Goal: Task Accomplishment & Management: Manage account settings

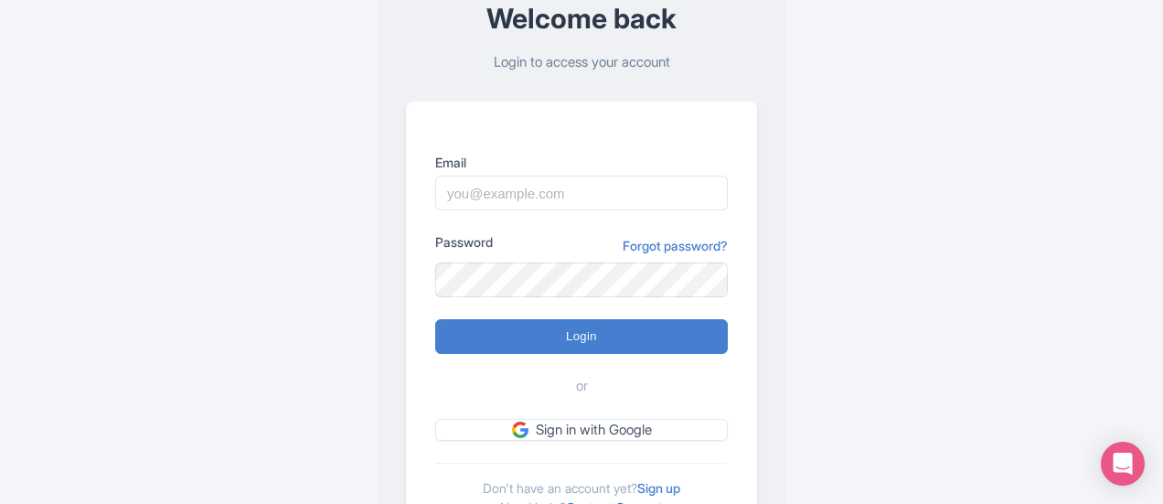
scroll to position [183, 0]
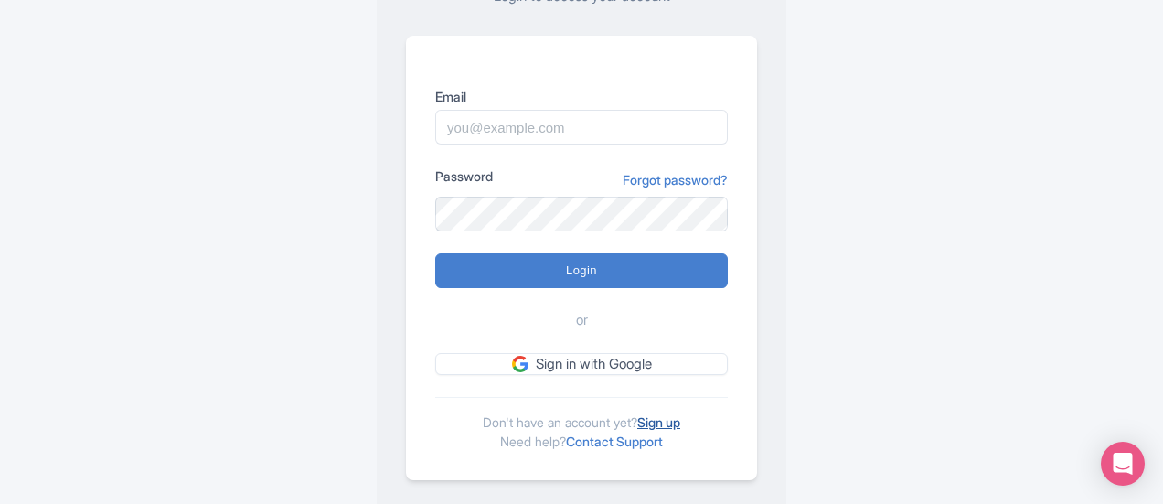
click at [669, 423] on link "Sign up" at bounding box center [658, 422] width 43 height 16
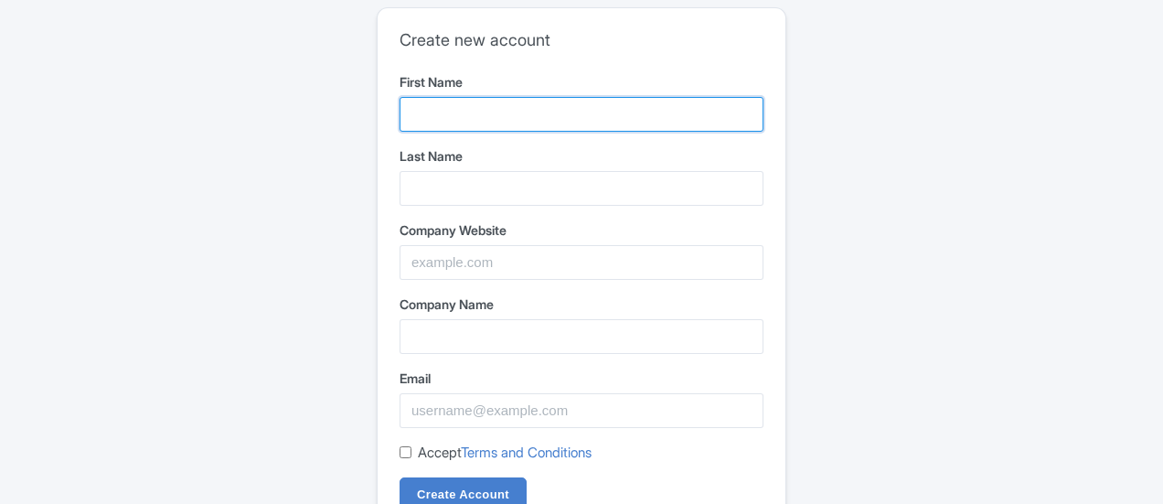
drag, startPoint x: 521, startPoint y: 109, endPoint x: 526, endPoint y: 125, distance: 17.1
click at [521, 109] on input "First Name" at bounding box center [581, 114] width 364 height 35
type input "Bash"
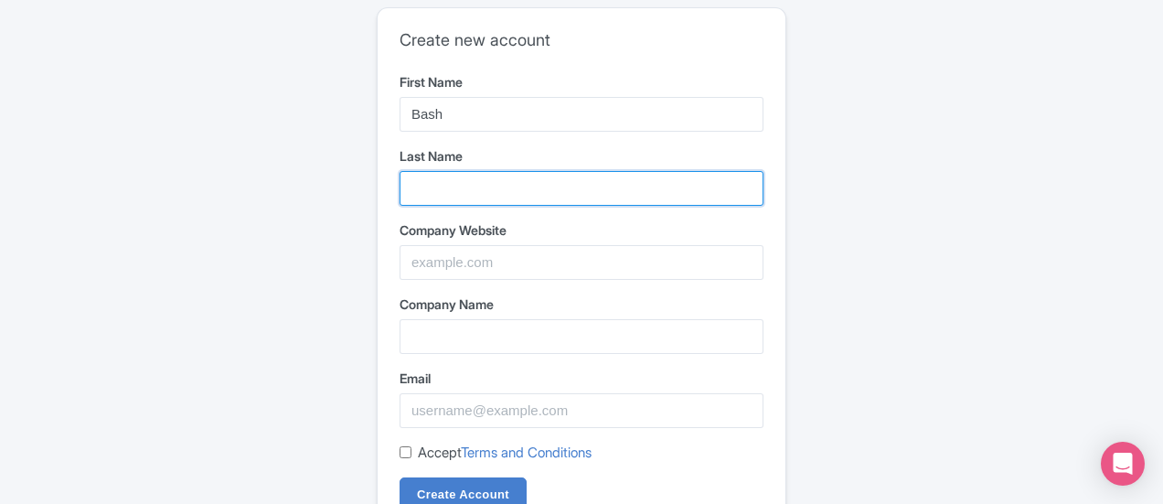
click at [457, 187] on input "Last Name" at bounding box center [581, 188] width 364 height 35
type input "Party Store"
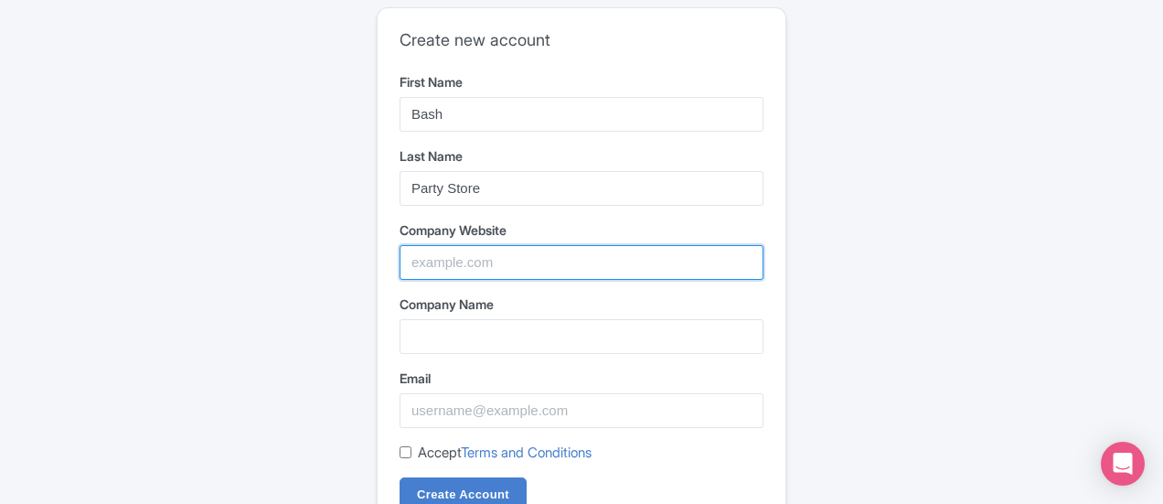
click at [482, 268] on input "Company Website" at bounding box center [581, 262] width 364 height 35
paste input "https://bashpartystore.com/"
type input "[URL][DOMAIN_NAME]"
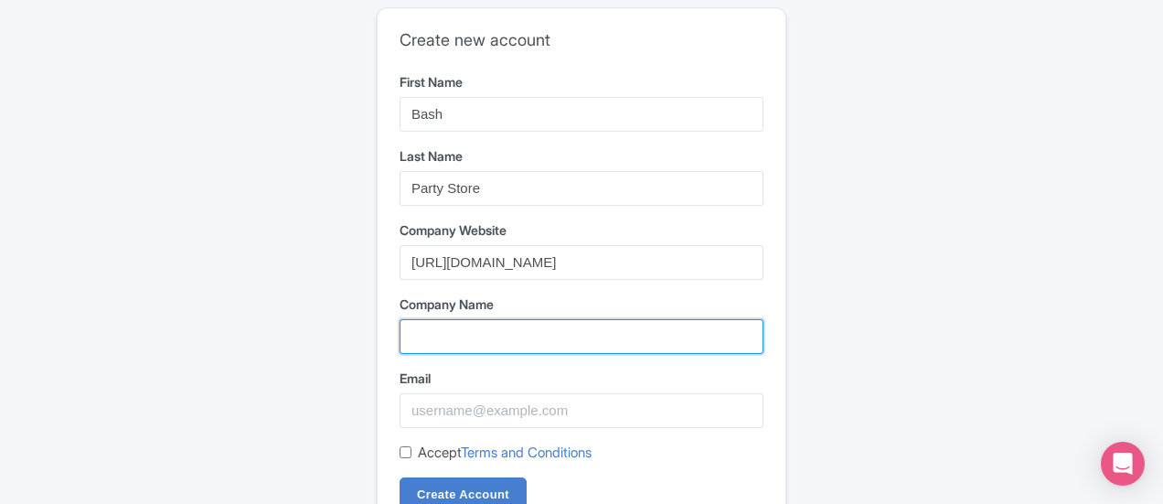
click at [455, 323] on input "Company Name" at bounding box center [581, 336] width 364 height 35
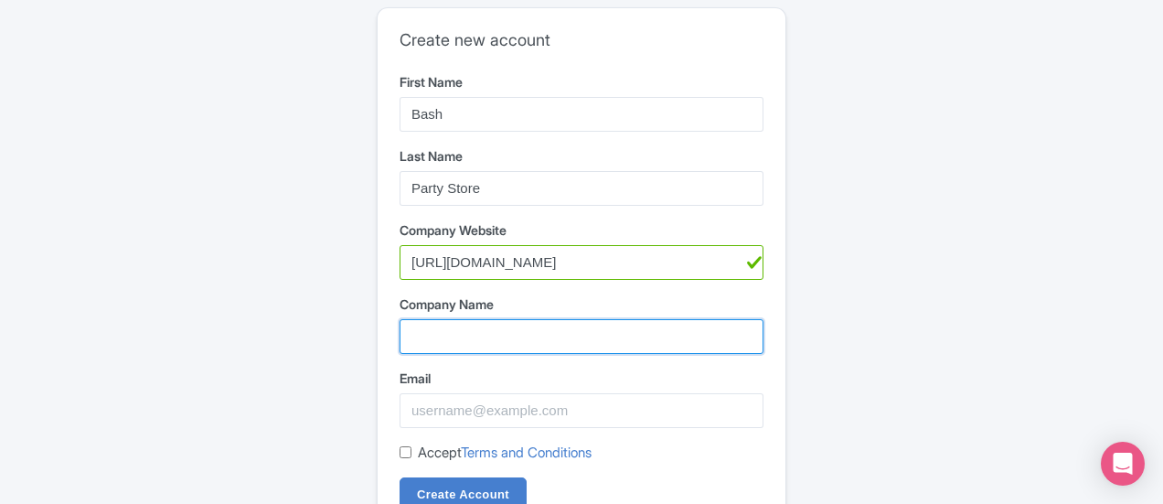
paste input "Bash Party Store"
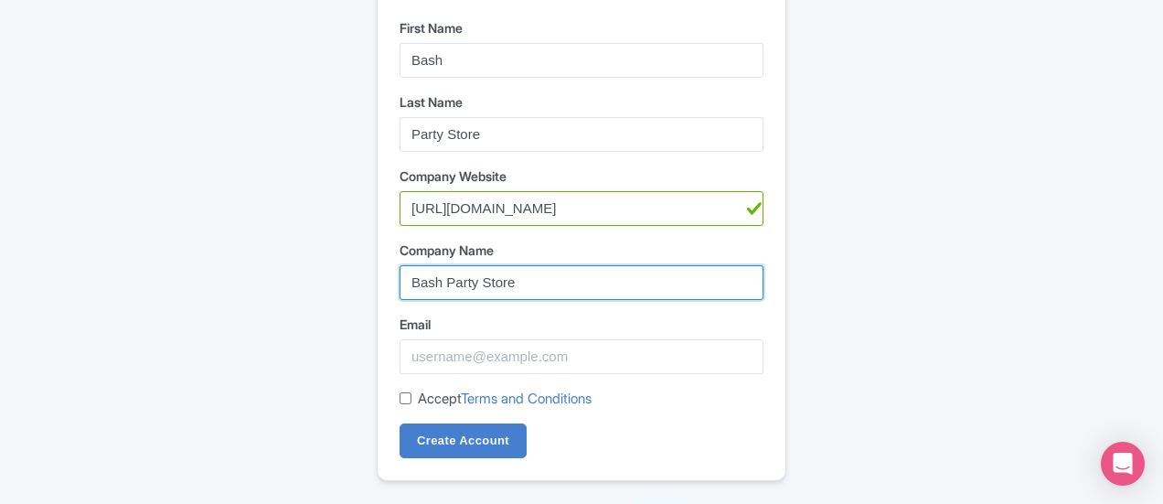
scroll to position [79, 0]
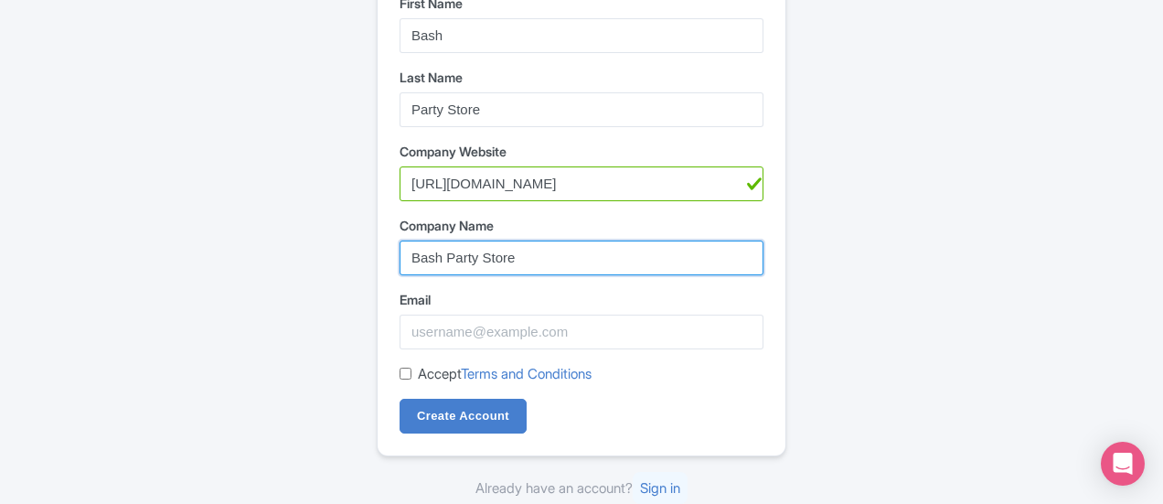
type input "Bash Party Store"
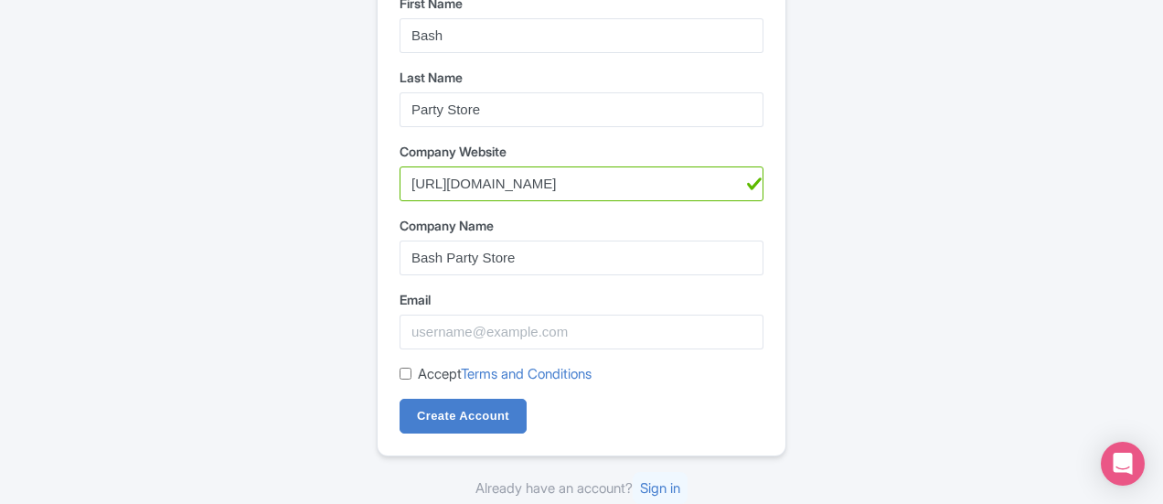
drag, startPoint x: 400, startPoint y: 376, endPoint x: 502, endPoint y: 330, distance: 111.3
click at [403, 376] on input "Accept Terms and Conditions" at bounding box center [405, 373] width 12 height 12
checkbox input "true"
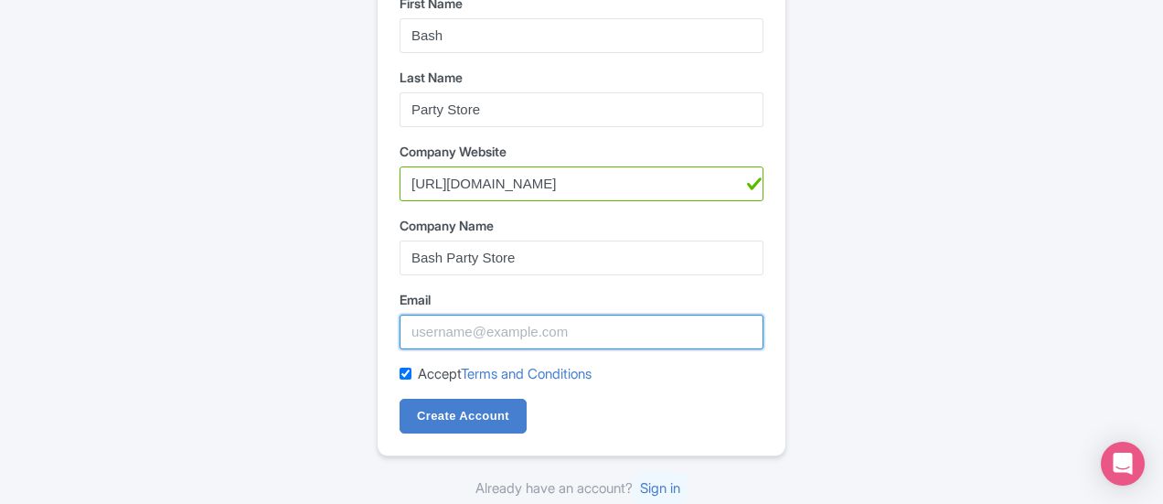
click at [506, 325] on input "Email" at bounding box center [581, 331] width 364 height 35
type input "storebashparty@gmail.com"
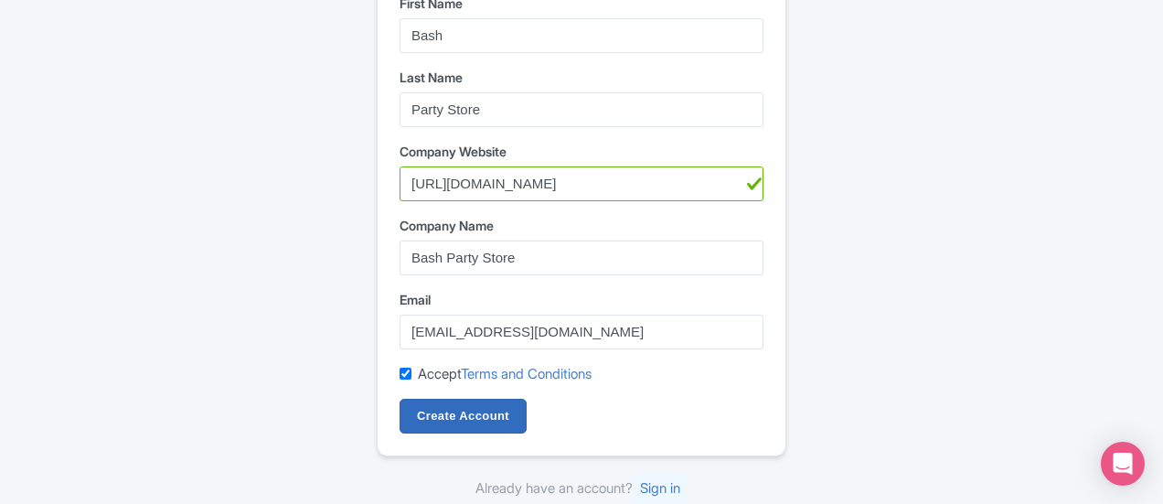
drag, startPoint x: 495, startPoint y: 389, endPoint x: 501, endPoint y: 416, distance: 28.2
click at [495, 390] on form "First Name Bash Last Name Party Store Company Website https://bashpartystore.co…" at bounding box center [581, 214] width 364 height 441
click at [502, 419] on input "Create Account" at bounding box center [462, 416] width 127 height 35
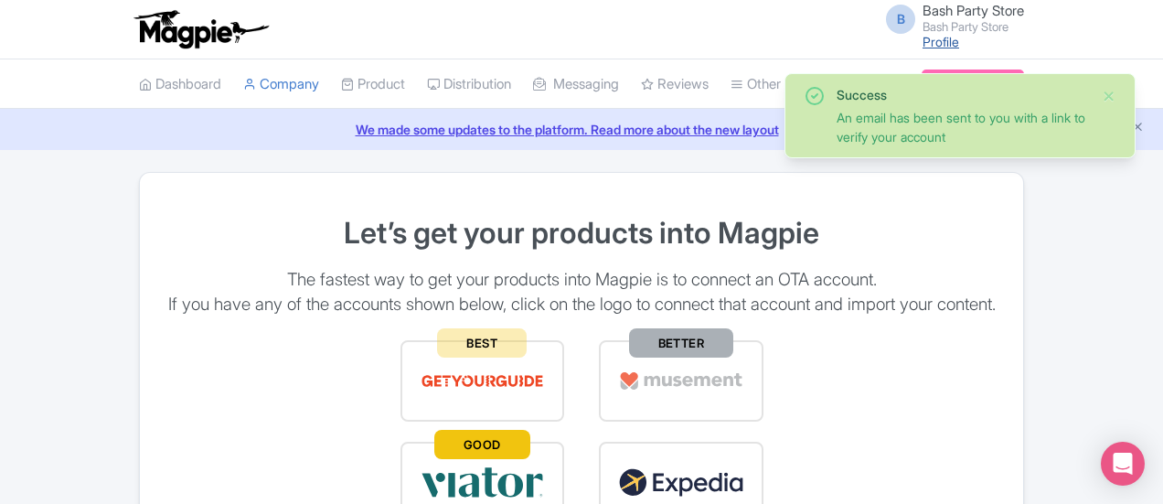
click at [959, 41] on link "Profile" at bounding box center [940, 42] width 37 height 16
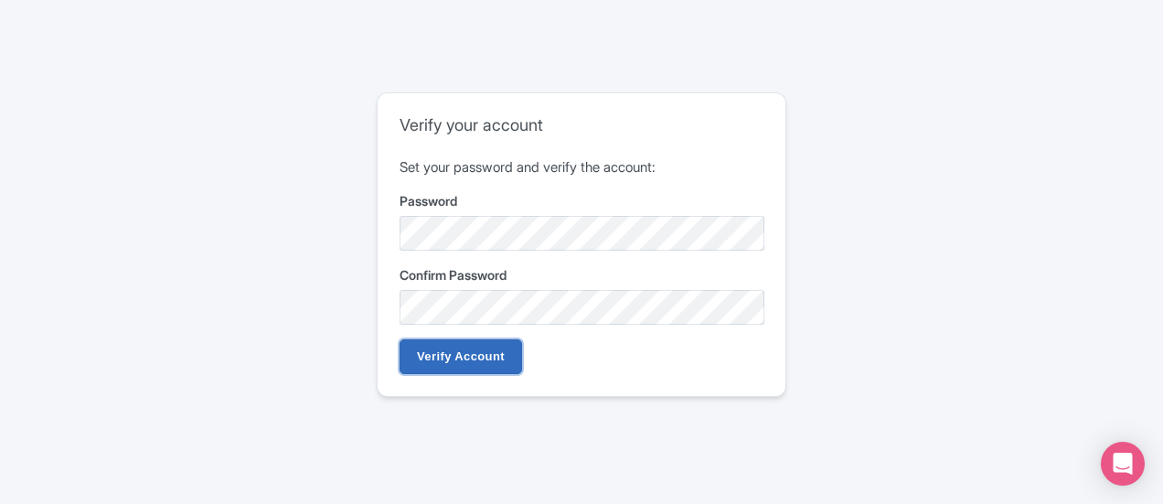
click at [495, 369] on input "Verify Account" at bounding box center [460, 356] width 122 height 35
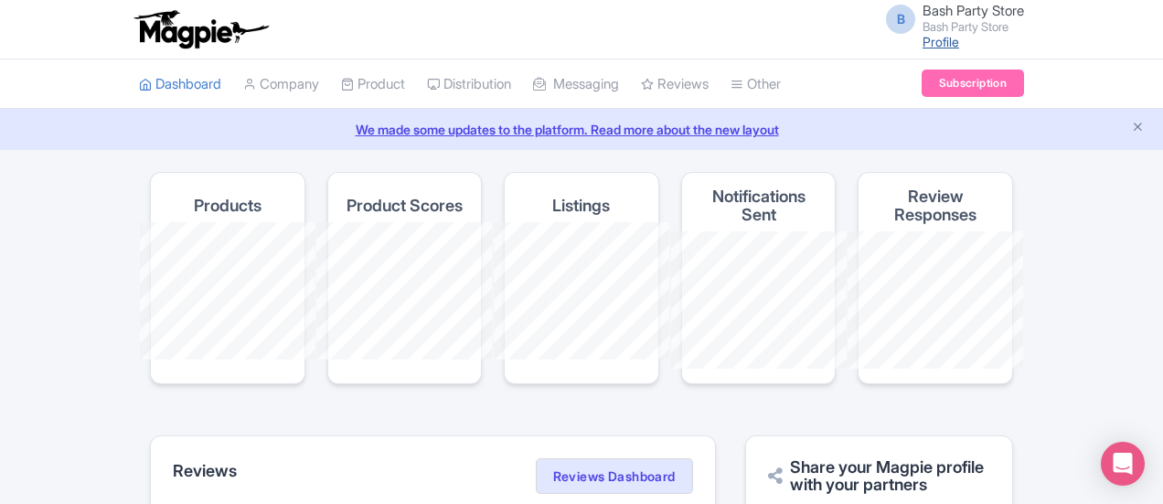
click at [959, 45] on link "Profile" at bounding box center [940, 42] width 37 height 16
click at [1024, 17] on span "Bash Party Store" at bounding box center [972, 10] width 101 height 17
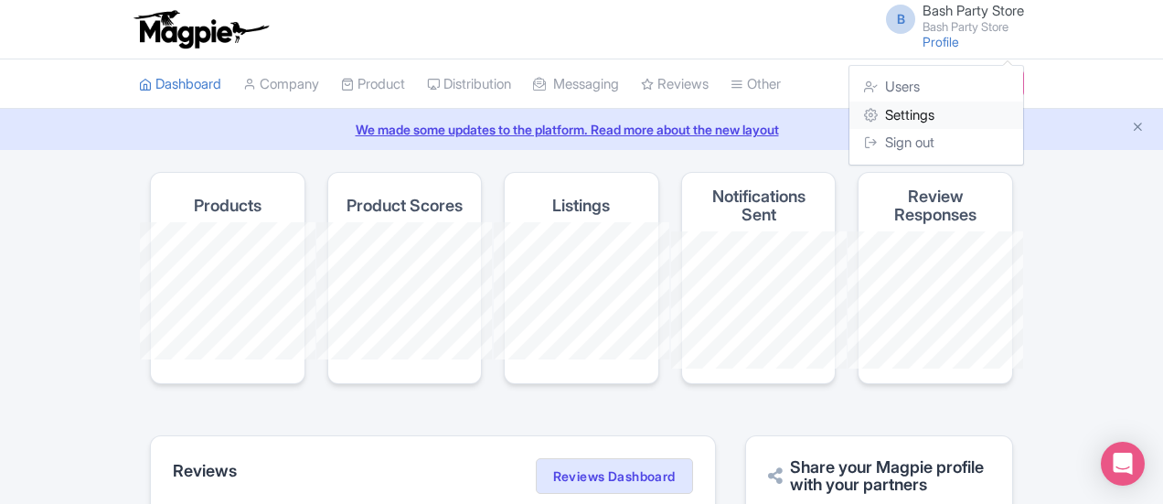
click at [1023, 119] on link "Settings" at bounding box center [936, 115] width 174 height 28
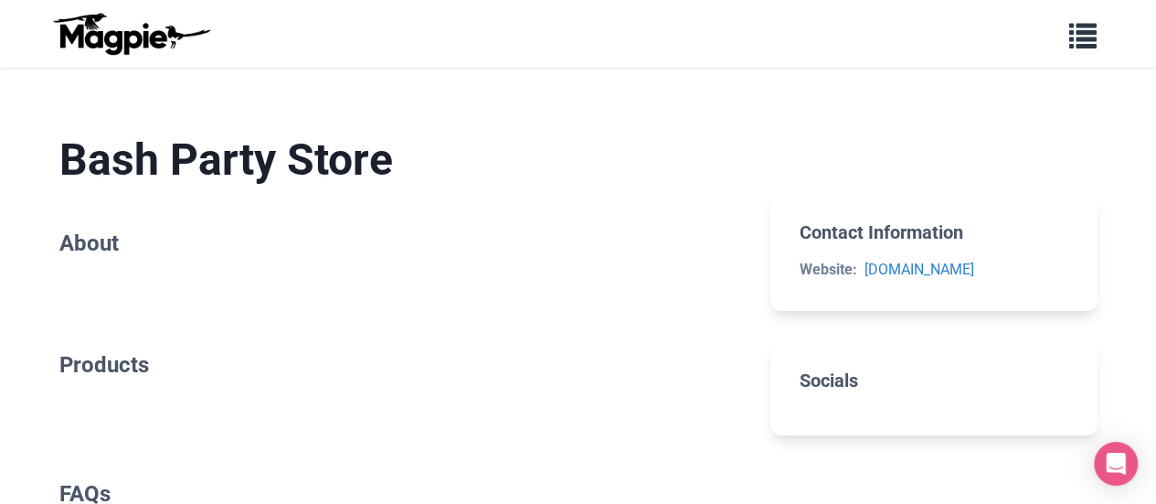
scroll to position [53, 0]
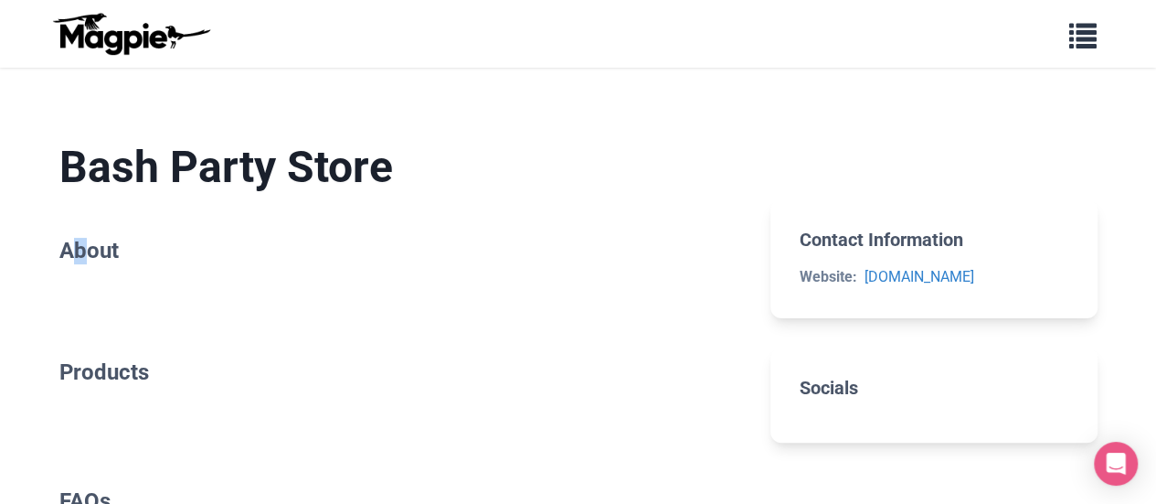
drag, startPoint x: 82, startPoint y: 257, endPoint x: 243, endPoint y: 248, distance: 161.2
click at [84, 257] on h2 "About" at bounding box center [400, 251] width 683 height 27
click at [1077, 38] on span "button" at bounding box center [1083, 31] width 27 height 27
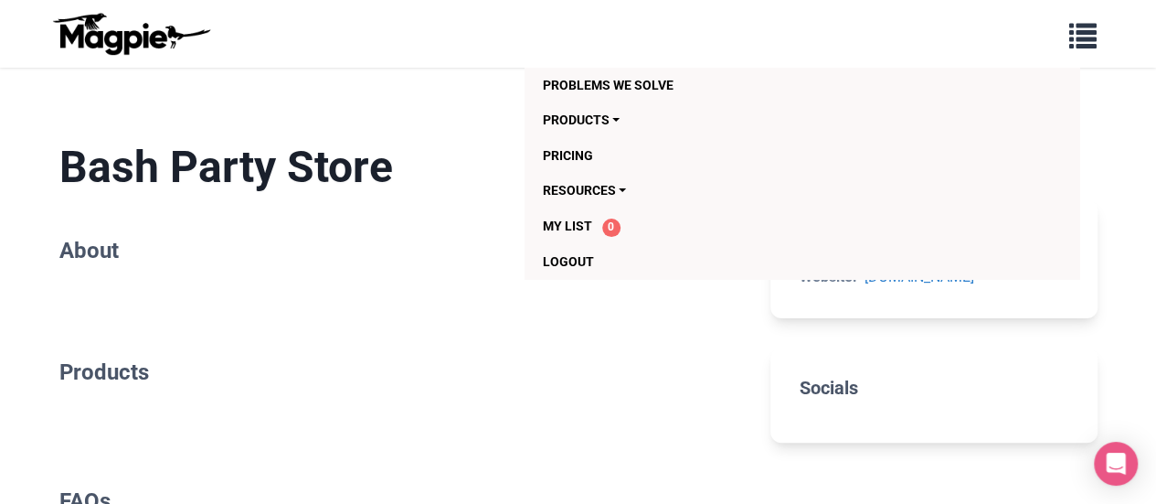
click at [399, 184] on h1 "Bash Party Store" at bounding box center [400, 167] width 683 height 53
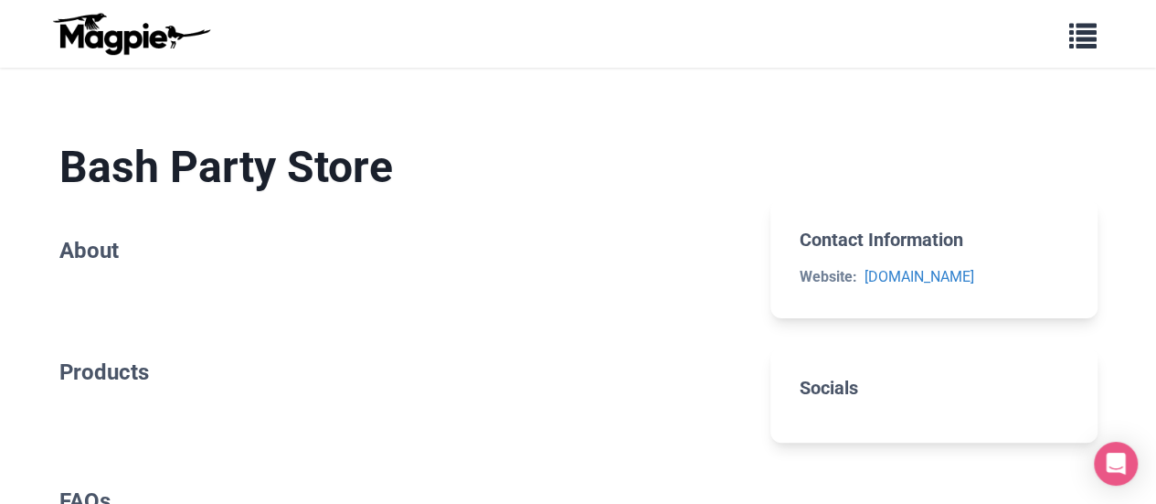
drag, startPoint x: 389, startPoint y: 178, endPoint x: 372, endPoint y: 175, distance: 17.7
click at [382, 176] on h1 "Bash Party Store" at bounding box center [400, 167] width 683 height 53
click at [372, 175] on h1 "Bash Party Store" at bounding box center [400, 167] width 683 height 53
click at [371, 174] on h1 "Bash Party Store" at bounding box center [400, 167] width 683 height 53
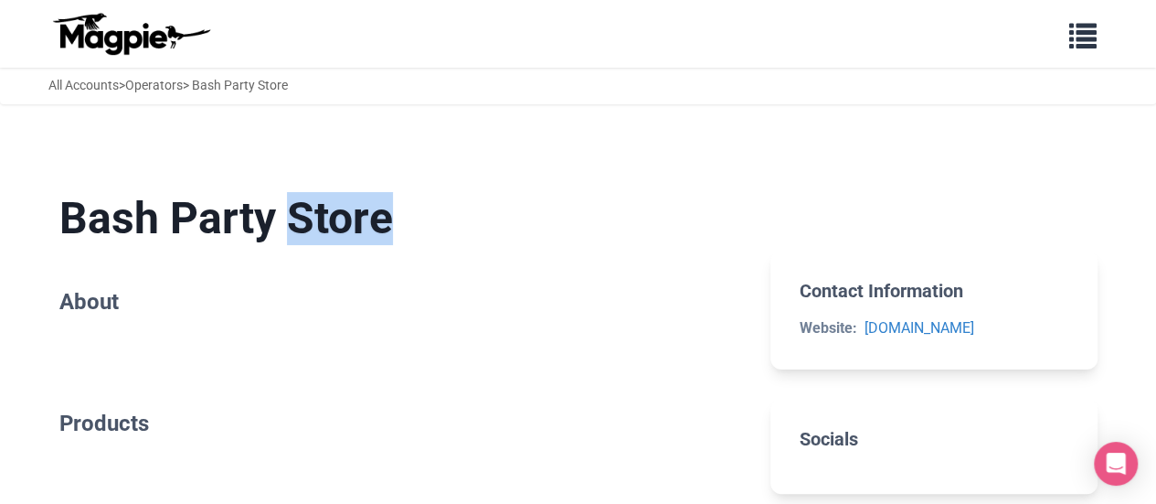
scroll to position [0, 0]
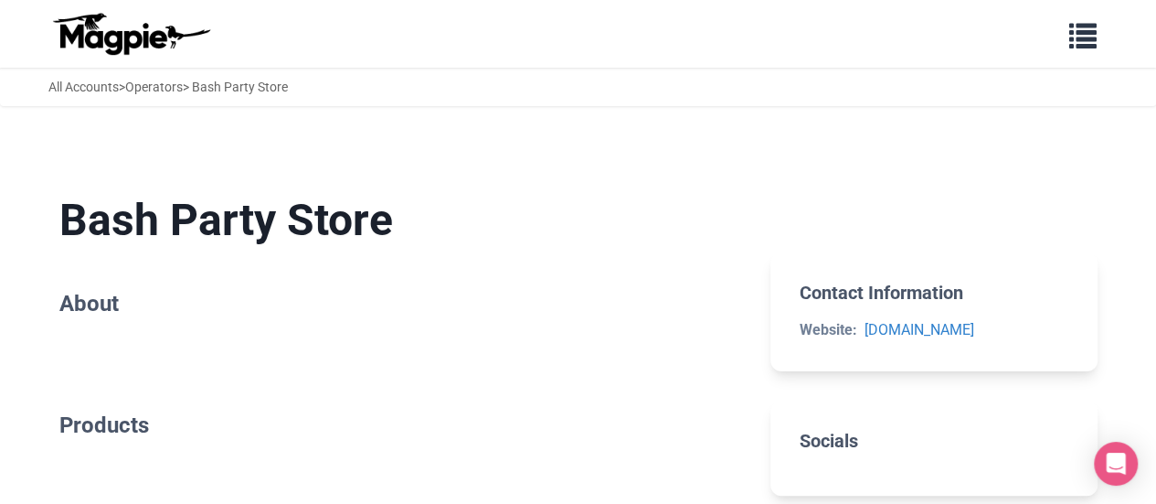
click at [183, 224] on h1 "Bash Party Store" at bounding box center [400, 220] width 683 height 53
click at [178, 211] on h1 "Bash Party Store" at bounding box center [400, 220] width 683 height 53
click at [110, 218] on h1 "Bash Party Store" at bounding box center [400, 220] width 683 height 53
click at [100, 217] on h1 "Bash Party Store" at bounding box center [400, 220] width 683 height 53
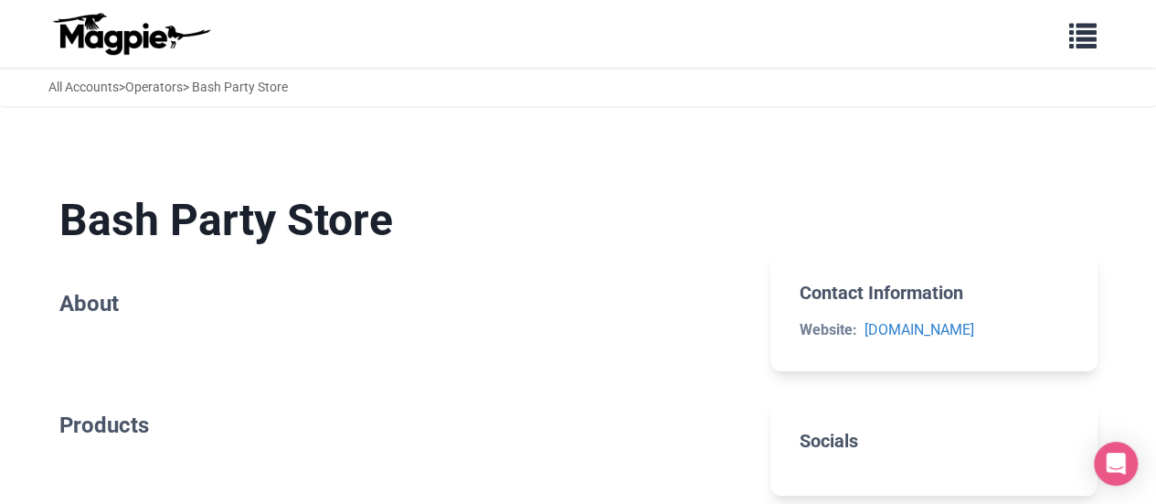
drag, startPoint x: 100, startPoint y: 217, endPoint x: 78, endPoint y: 152, distance: 68.5
click at [97, 215] on h1 "Bash Party Store" at bounding box center [400, 220] width 683 height 53
drag, startPoint x: 1104, startPoint y: 38, endPoint x: 1089, endPoint y: 47, distance: 17.6
click at [1102, 39] on button "button" at bounding box center [1083, 34] width 51 height 42
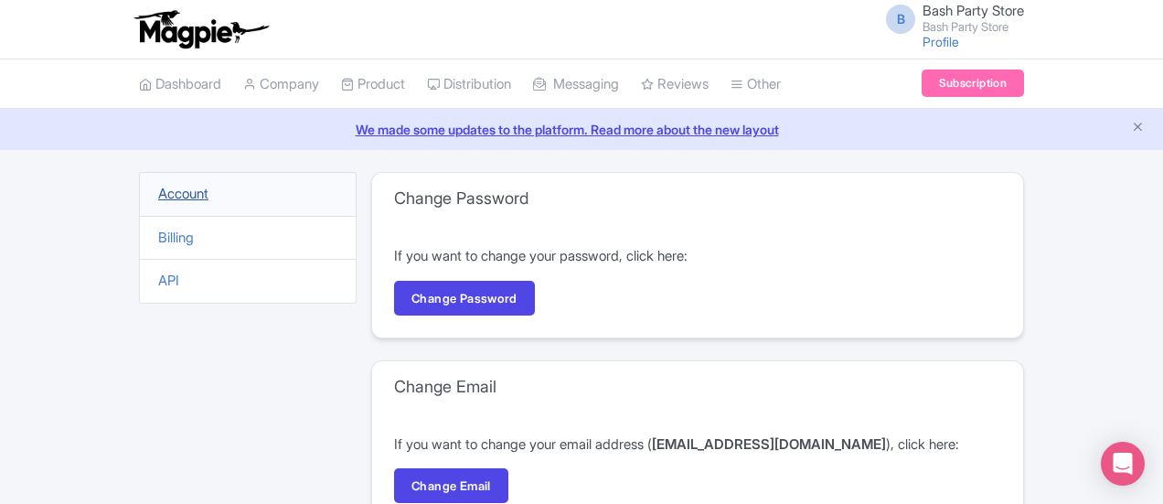
click at [158, 194] on link "Account" at bounding box center [183, 193] width 50 height 17
click at [243, 81] on link "Company" at bounding box center [281, 84] width 76 height 50
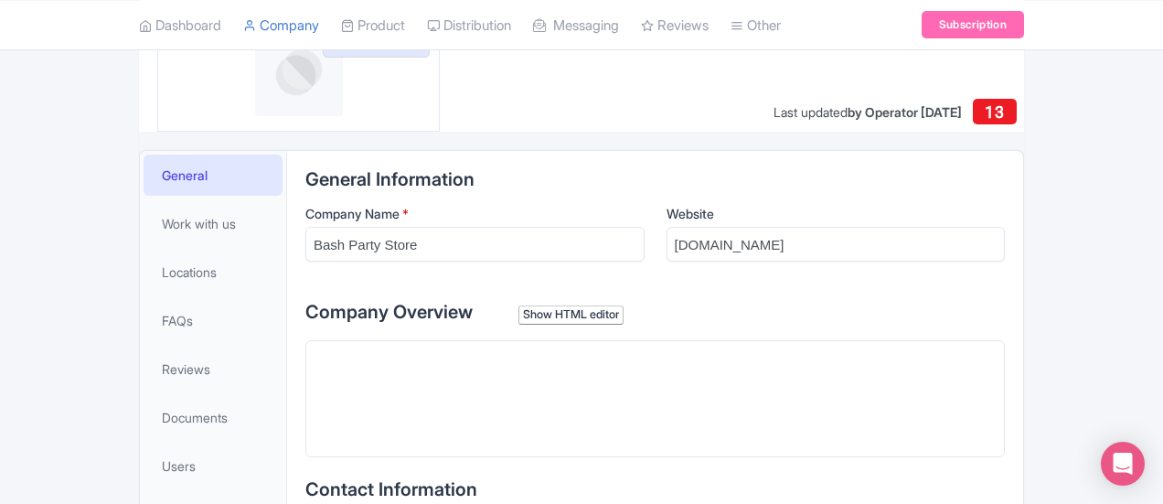
scroll to position [91, 0]
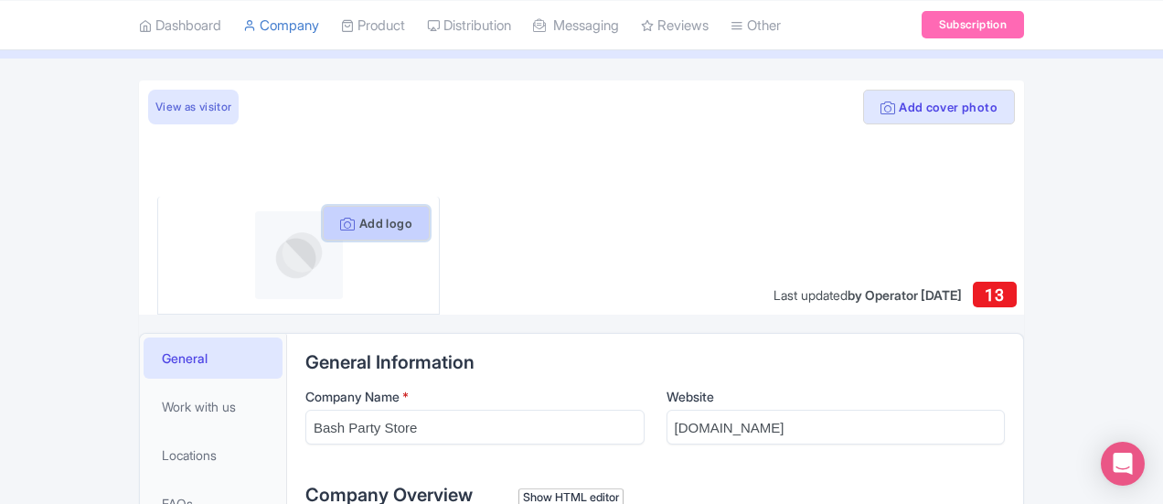
click at [353, 226] on button "Add logo" at bounding box center [376, 223] width 107 height 35
click at [323, 217] on button "Add logo" at bounding box center [376, 223] width 107 height 35
click at [255, 256] on img at bounding box center [299, 255] width 88 height 88
click at [323, 229] on button "Add logo" at bounding box center [376, 223] width 107 height 35
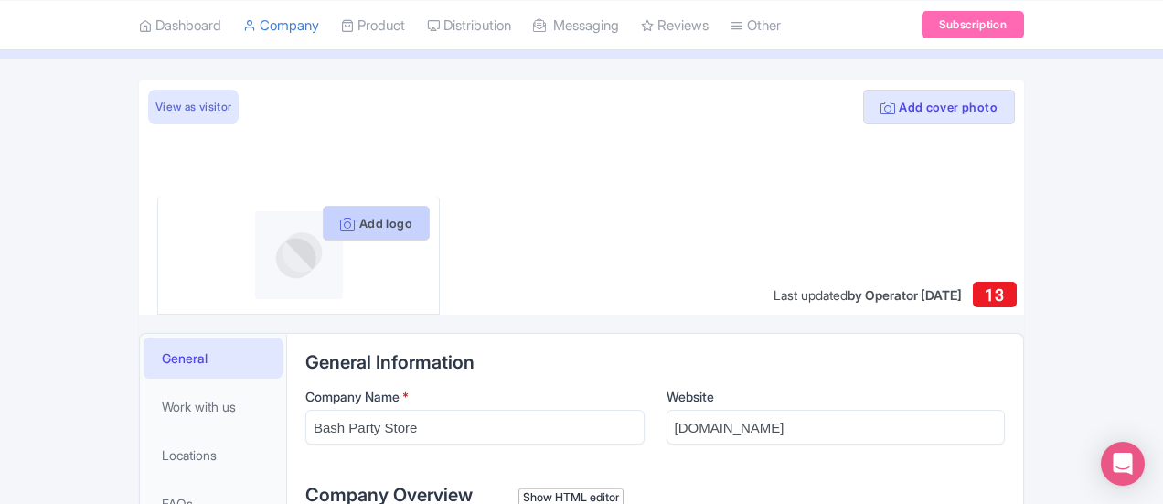
click at [323, 229] on button "Add logo" at bounding box center [376, 223] width 107 height 35
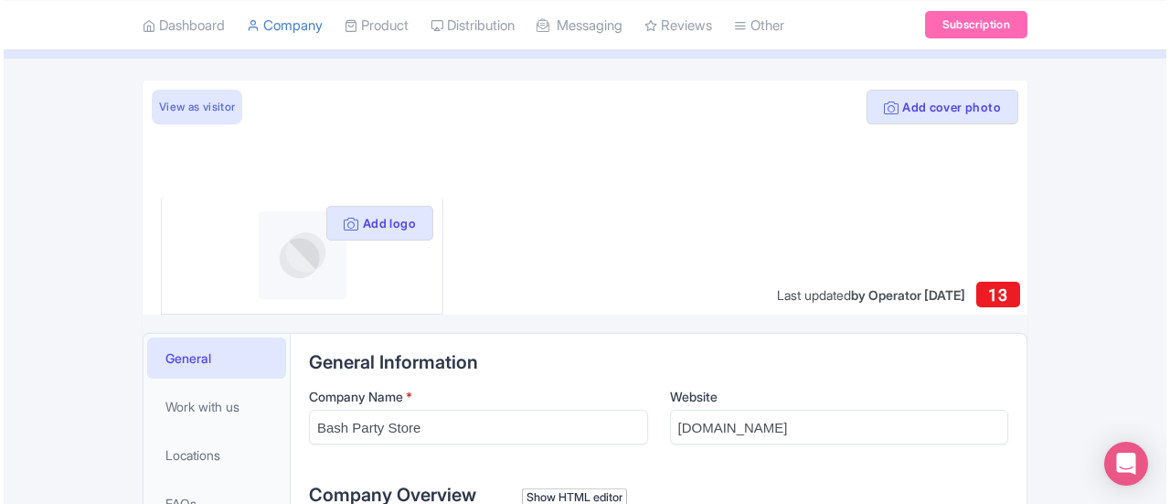
scroll to position [366, 0]
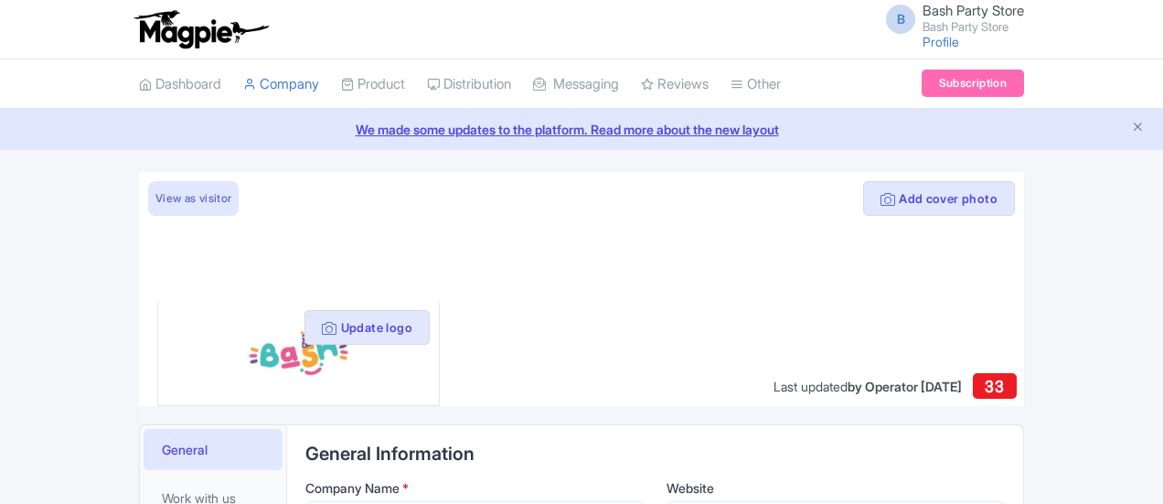
scroll to position [457, 0]
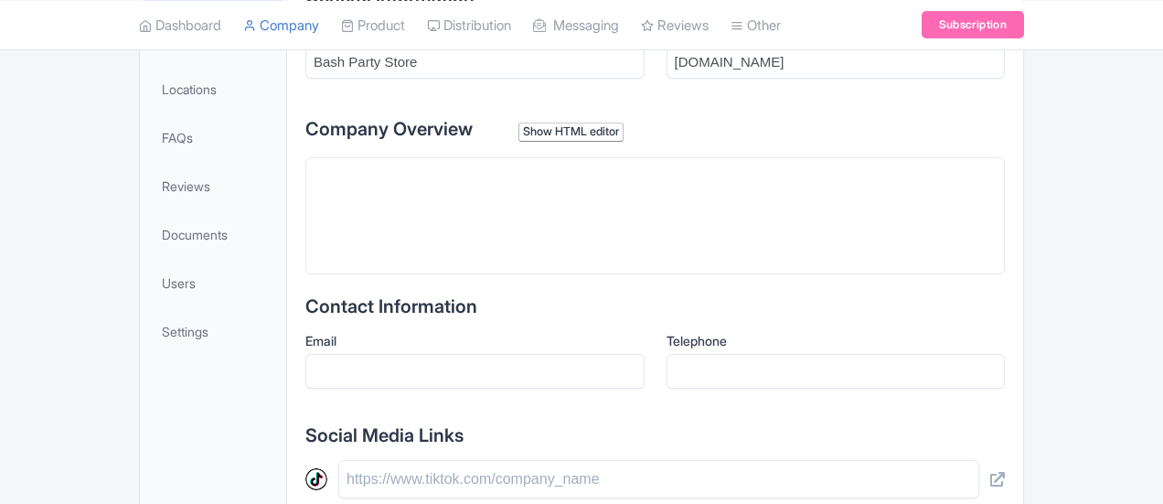
click at [516, 200] on trix-editor at bounding box center [654, 215] width 699 height 117
paste trix-editor "<div>Bash Party Store is a Singapore-based online shop specializing in curated …"
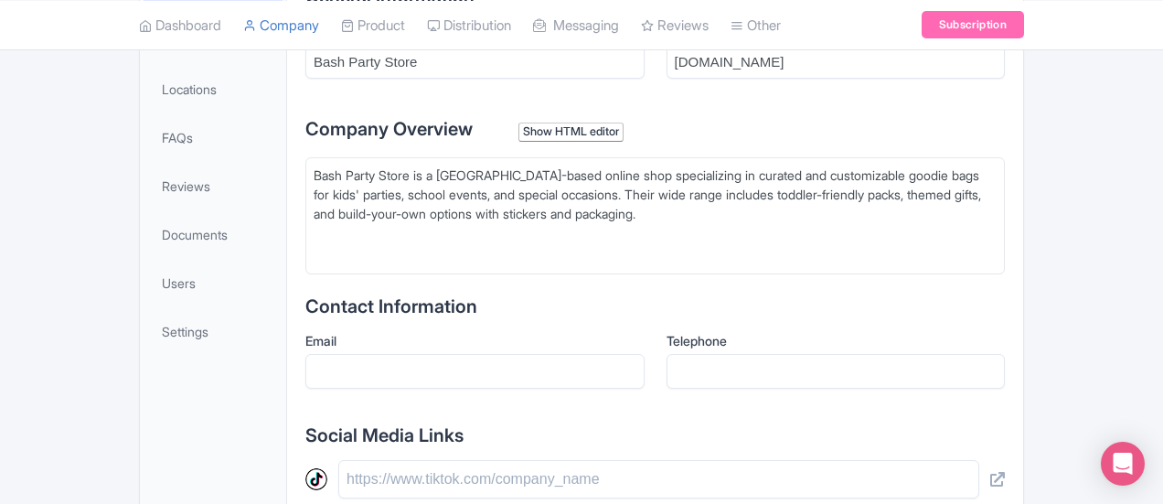
type trix-editor "<div>Bash Party Store is a Singapore-based online shop specializing in curated …"
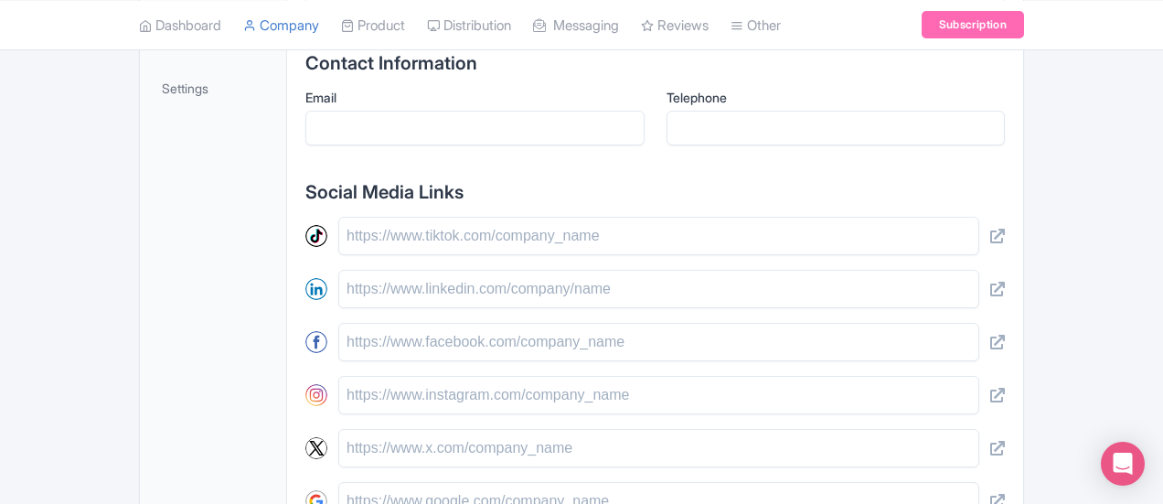
scroll to position [731, 0]
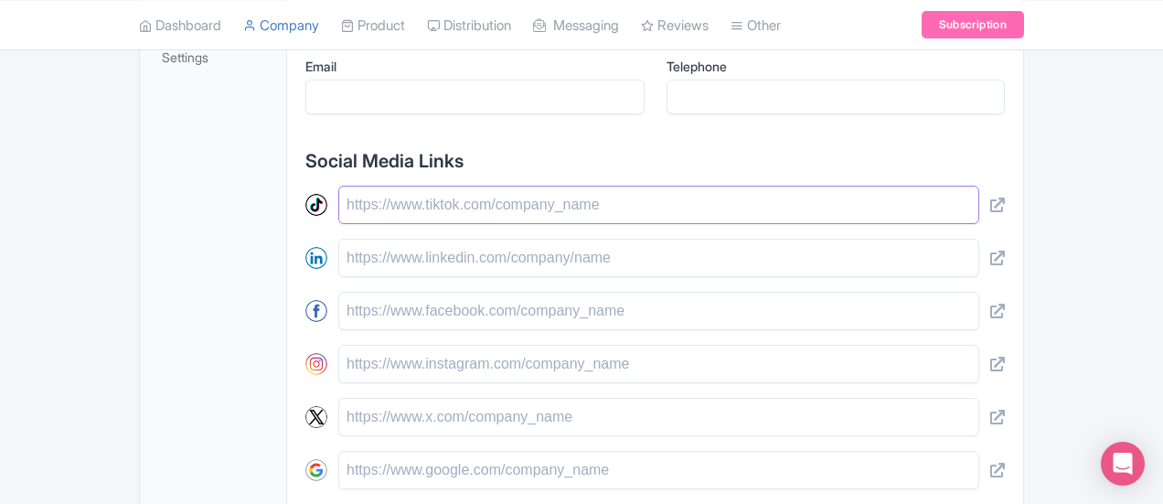
click at [355, 204] on input "text" at bounding box center [658, 205] width 641 height 38
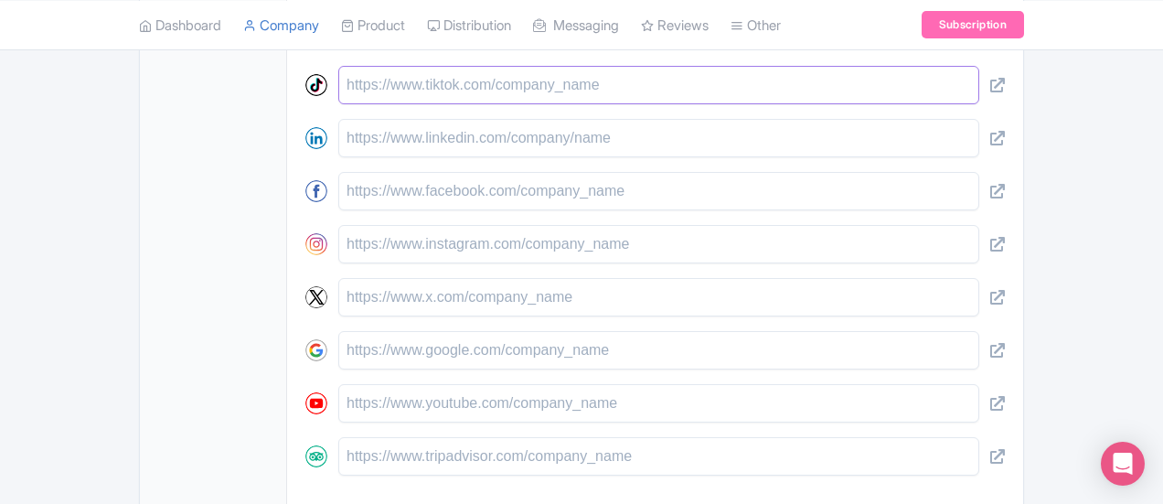
scroll to position [823, 0]
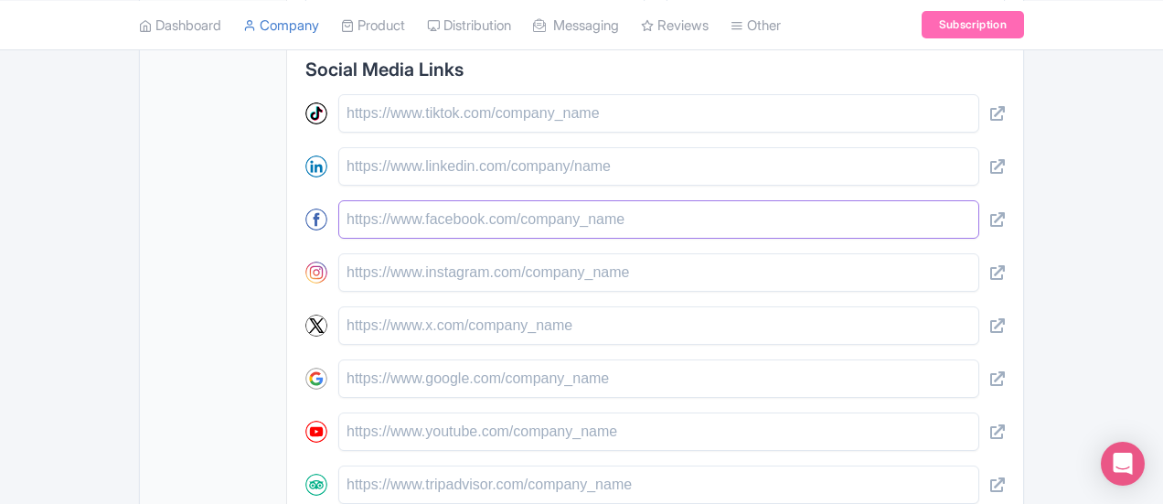
click at [338, 220] on input "text" at bounding box center [658, 219] width 641 height 38
paste input "https://www.facebook.com/bashpartystoresg"
type input "https://www.facebook.com/bashpartystoresg"
click at [344, 275] on input "text" at bounding box center [658, 272] width 641 height 38
click at [342, 273] on input "text" at bounding box center [658, 272] width 641 height 38
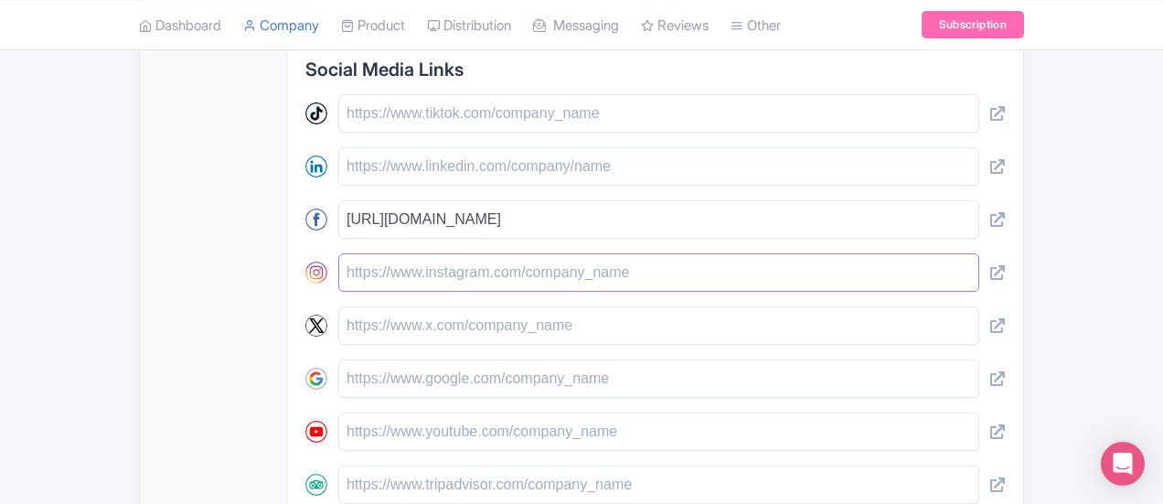
paste input "https://instagram.com/bashpartystore/"
type input "https://instagram.com/bashpartystore/"
click at [338, 120] on input "text" at bounding box center [658, 113] width 641 height 38
paste input "https://tiktok.com/@bashpartystore"
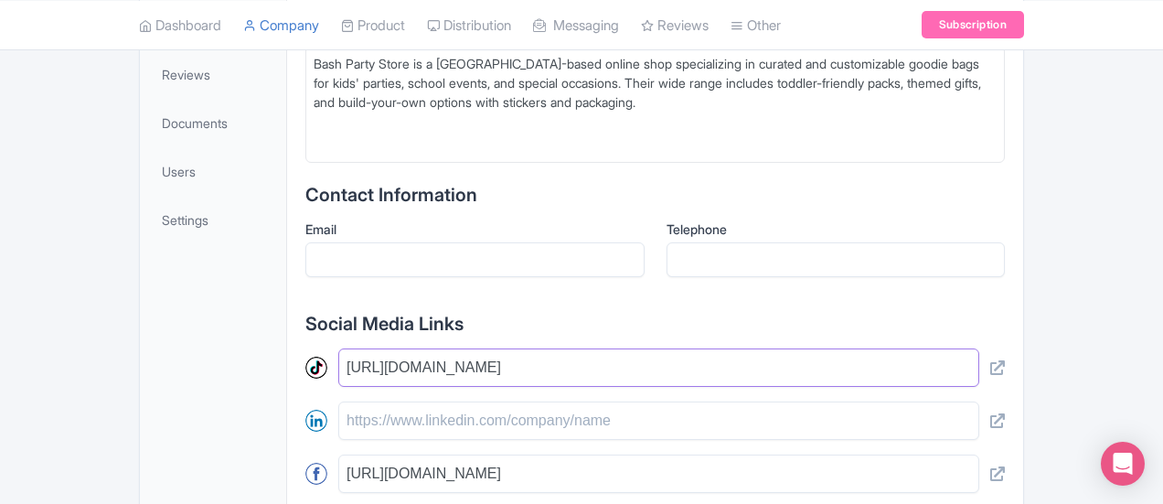
scroll to position [548, 0]
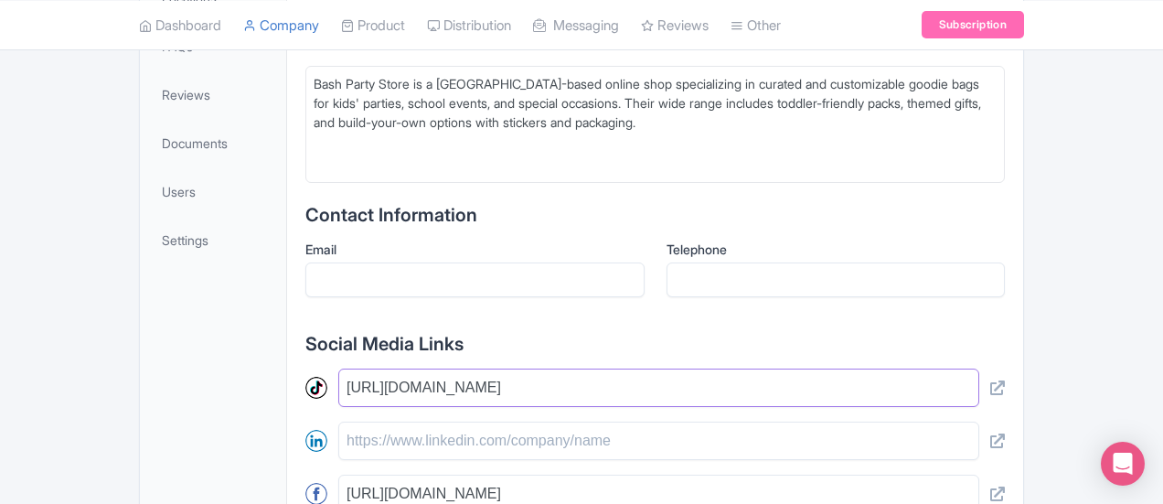
type input "https://tiktok.com/@bashpartystore"
click at [343, 279] on input "Email" at bounding box center [474, 279] width 339 height 35
paste input "[EMAIL_ADDRESS][DOMAIN_NAME]"
type input "[EMAIL_ADDRESS][DOMAIN_NAME]"
click at [720, 284] on input "Telephone" at bounding box center [835, 279] width 339 height 35
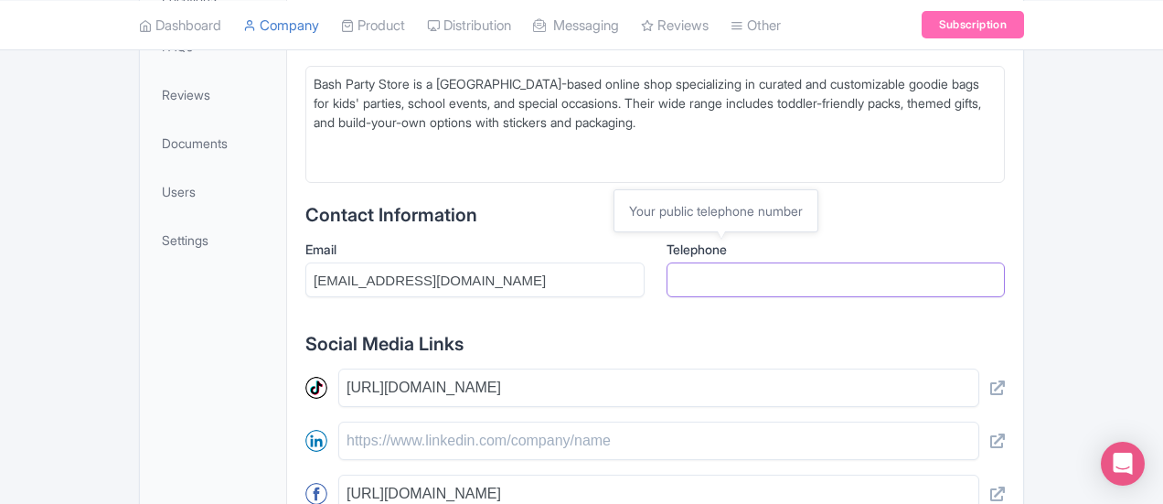
paste input "6588251600"
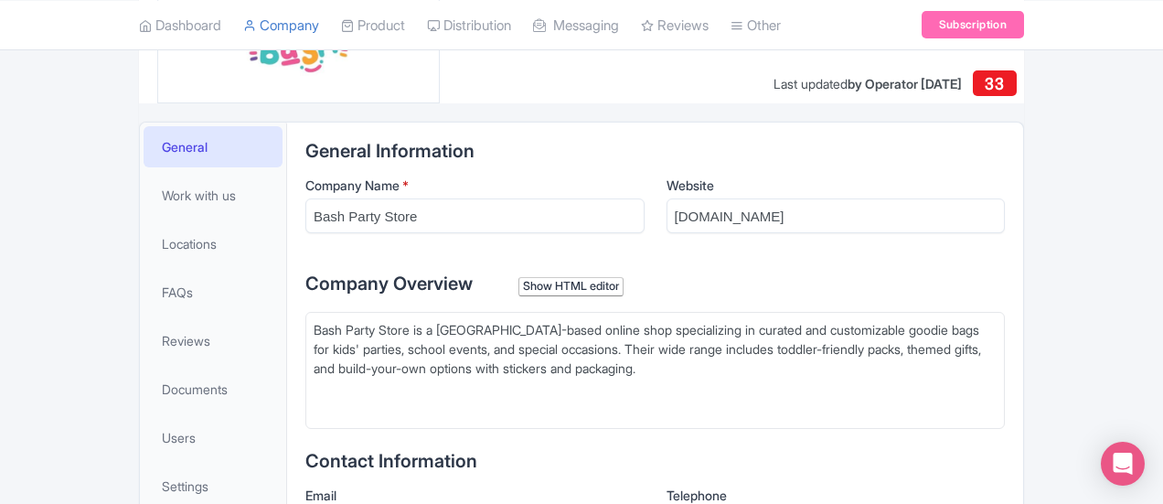
scroll to position [274, 0]
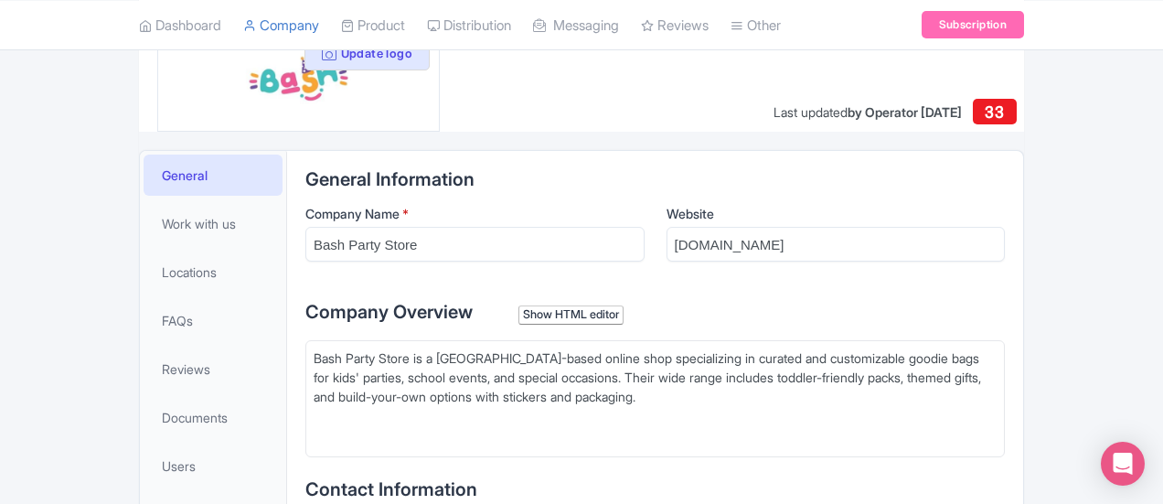
type input "6588251600"
click at [796, 243] on input "[DOMAIN_NAME]" at bounding box center [835, 244] width 339 height 35
paste input "https://bashpartystore.com/"
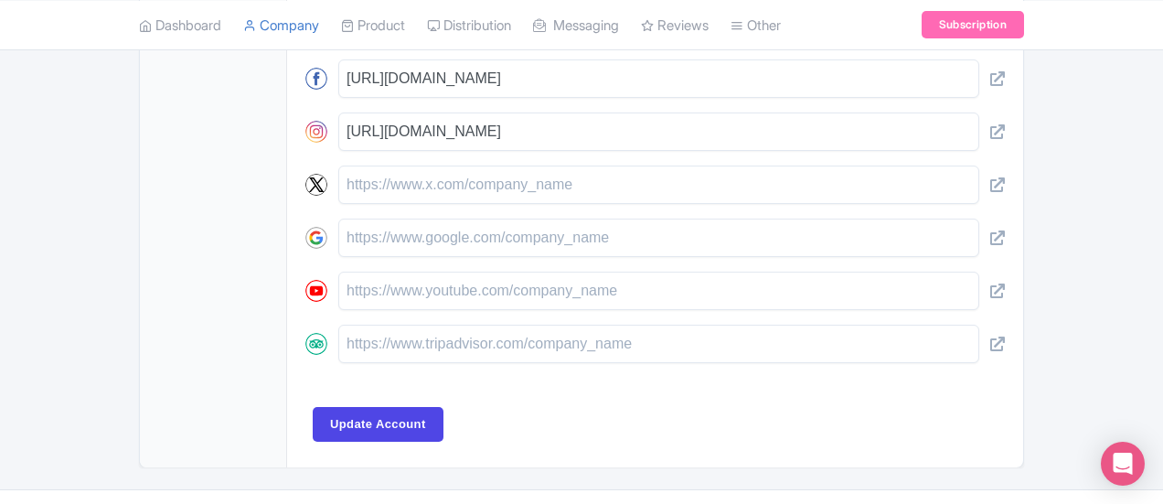
scroll to position [998, 0]
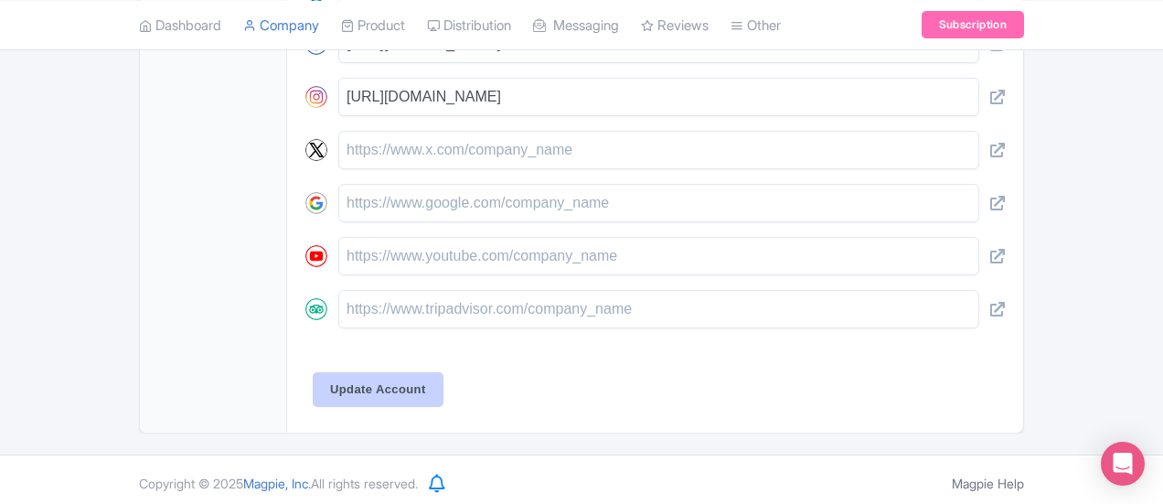
type input "https://bashpartystore.com/"
click at [313, 374] on input "Update Account" at bounding box center [378, 389] width 131 height 35
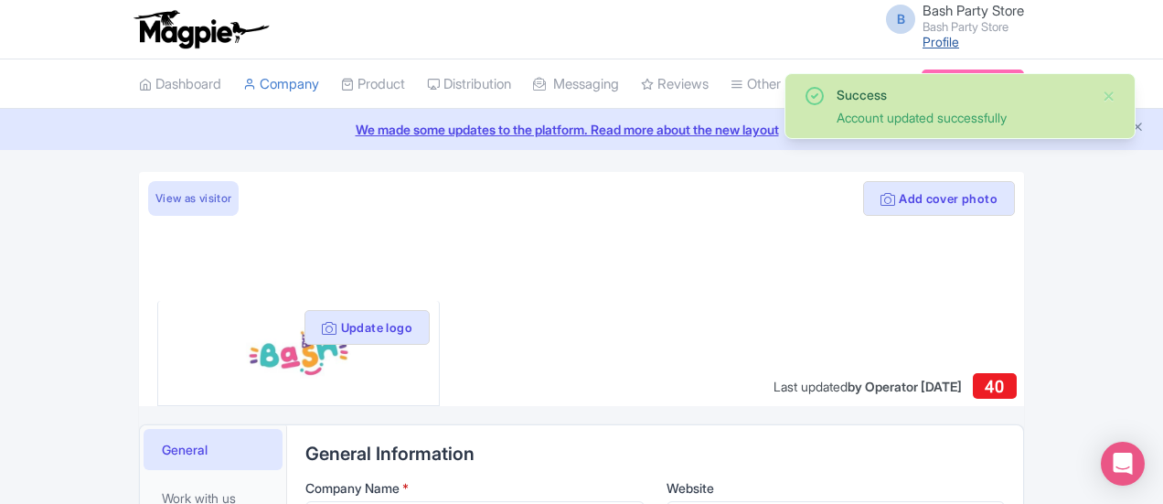
click at [959, 36] on link "Profile" at bounding box center [940, 42] width 37 height 16
